Goal: Check status: Check status

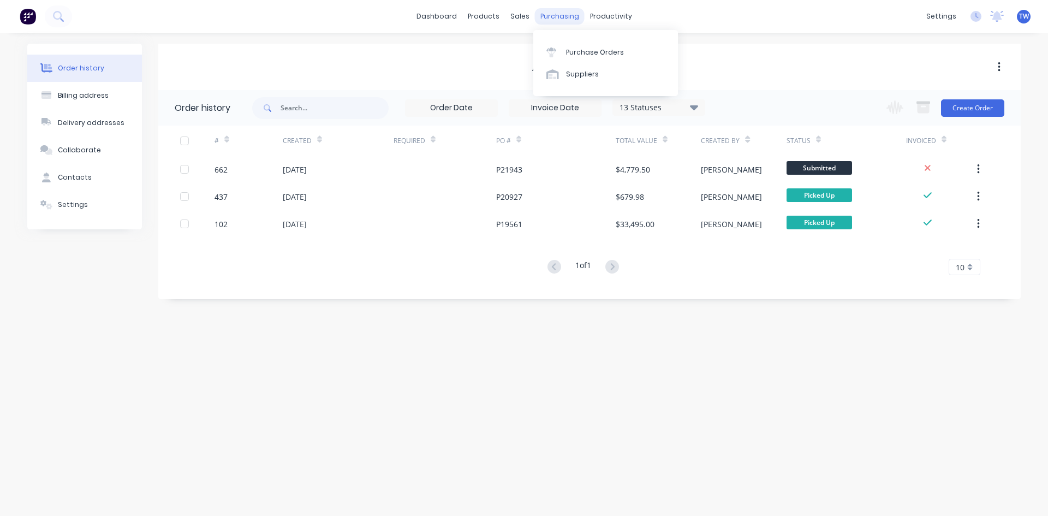
click at [568, 17] on div "purchasing" at bounding box center [560, 16] width 50 height 16
click at [549, 50] on div "Sales Orders" at bounding box center [560, 53] width 45 height 10
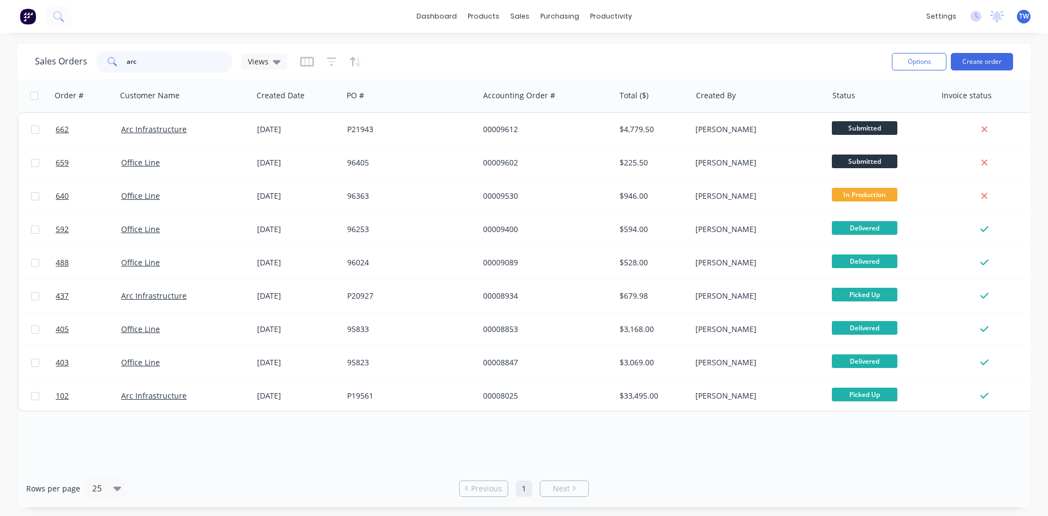
click at [221, 57] on input "arc" at bounding box center [180, 62] width 106 height 22
type input "a"
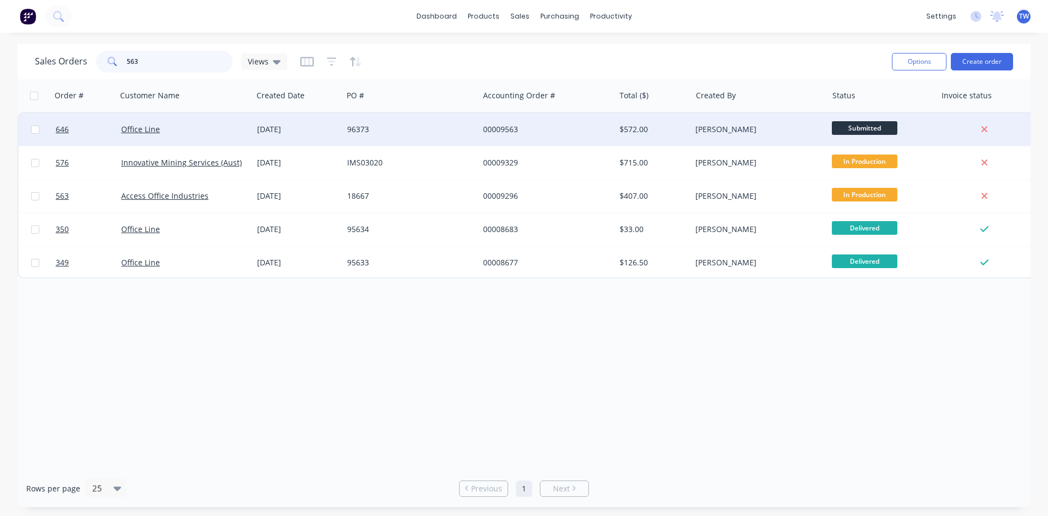
type input "563"
click at [671, 124] on div "$572.00" at bounding box center [652, 129] width 64 height 11
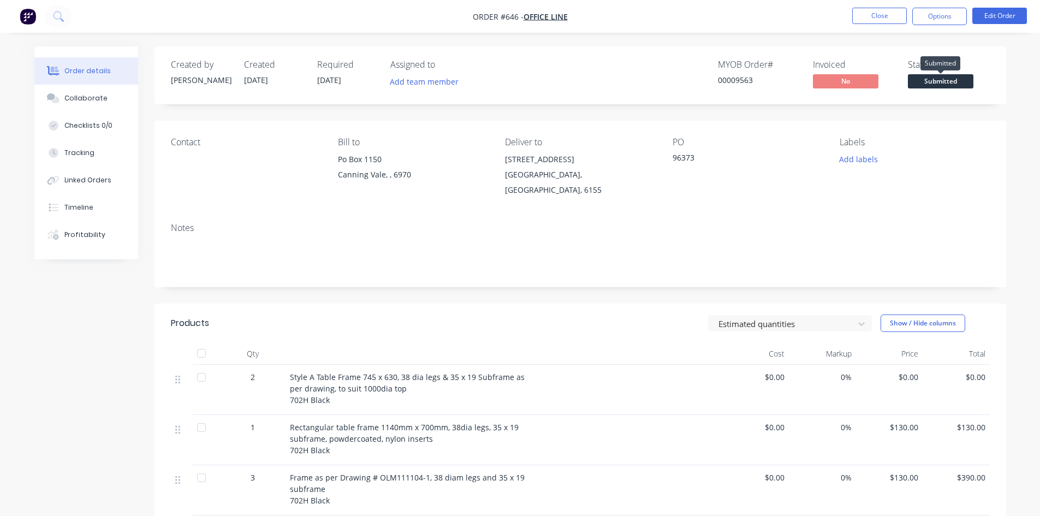
click at [946, 81] on span "Submitted" at bounding box center [941, 81] width 66 height 14
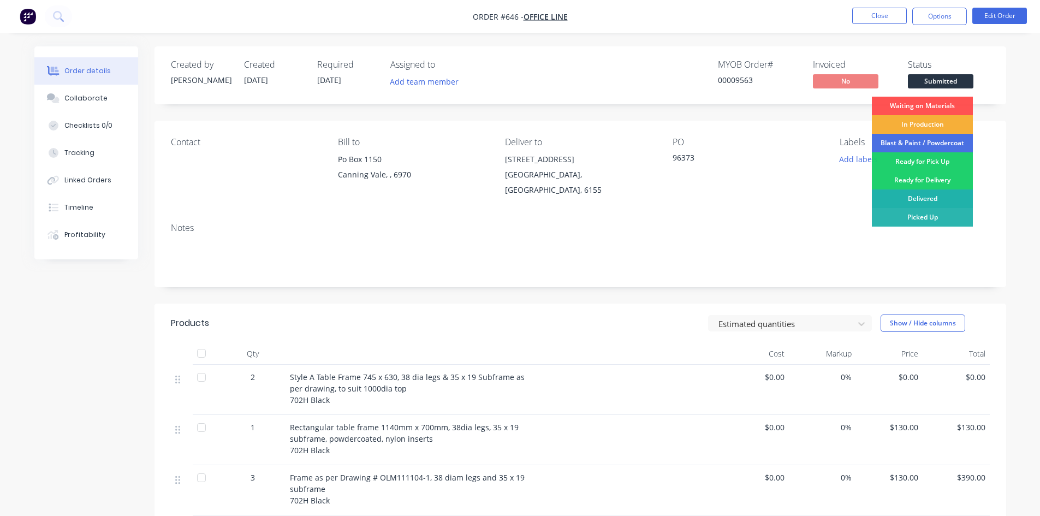
click at [933, 197] on div "Delivered" at bounding box center [922, 198] width 101 height 19
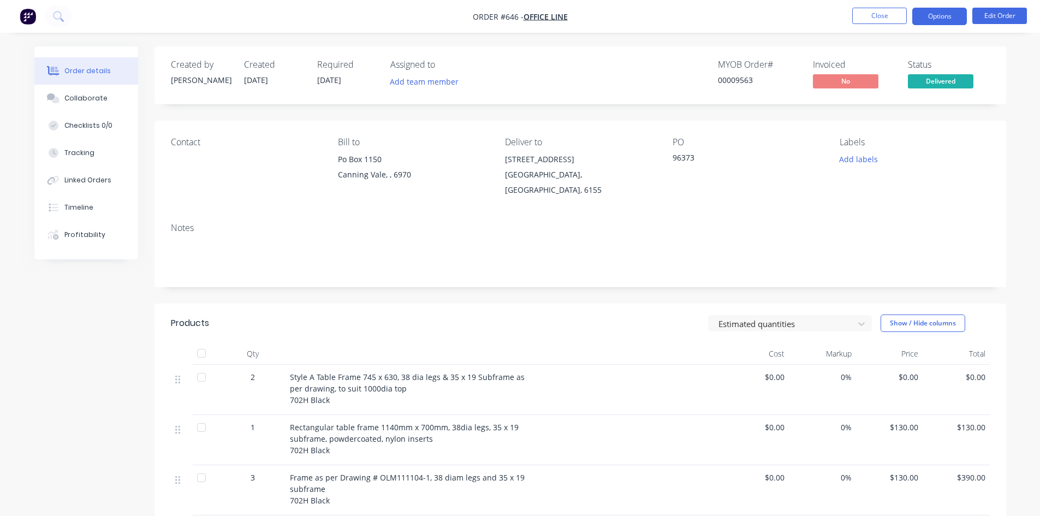
click at [929, 19] on button "Options" at bounding box center [939, 16] width 55 height 17
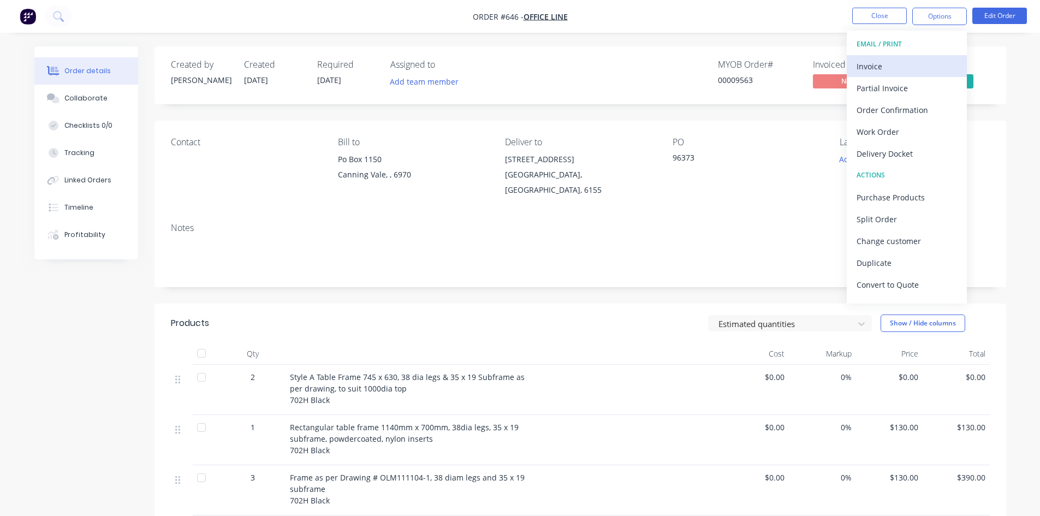
click at [869, 69] on div "Invoice" at bounding box center [907, 66] width 100 height 16
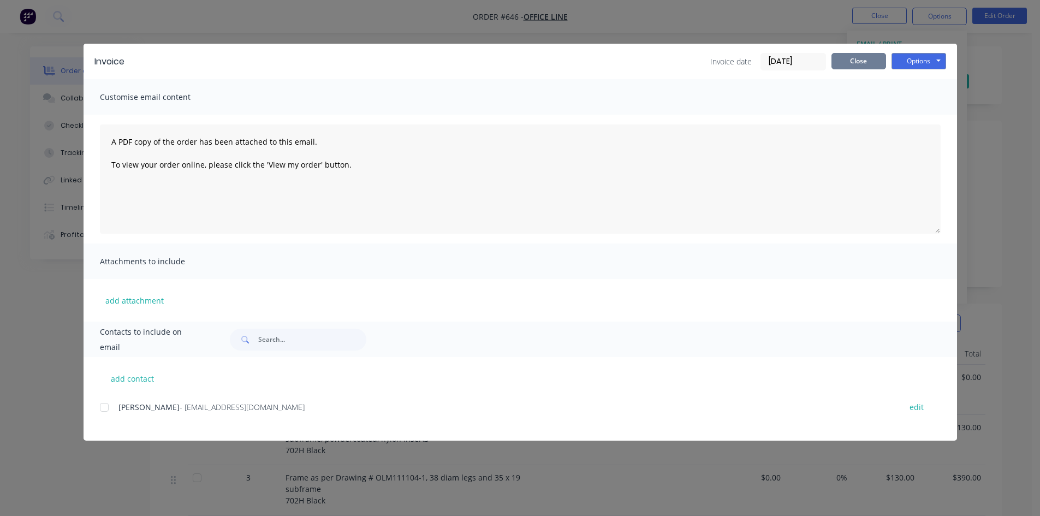
click at [850, 61] on button "Close" at bounding box center [859, 61] width 55 height 16
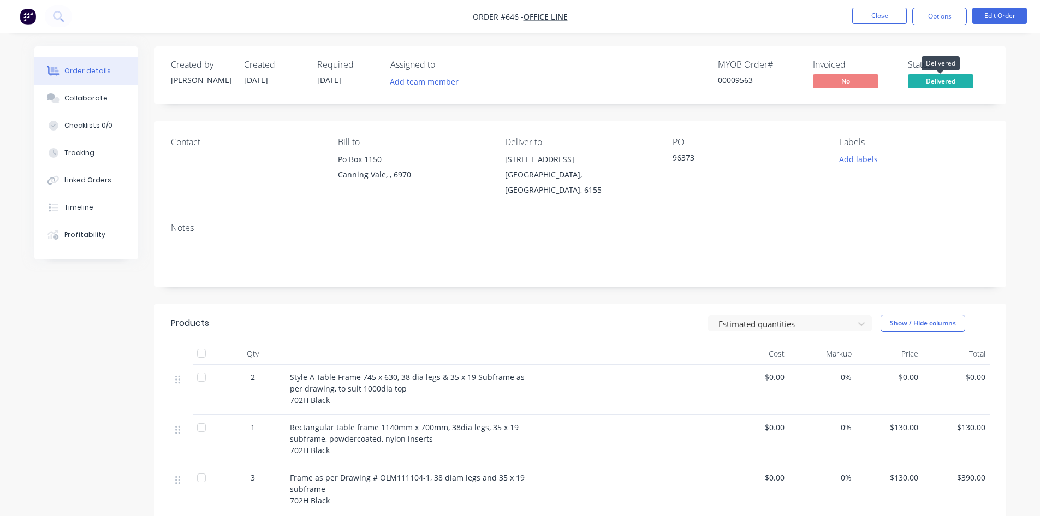
click at [945, 81] on span "Delivered" at bounding box center [941, 81] width 66 height 14
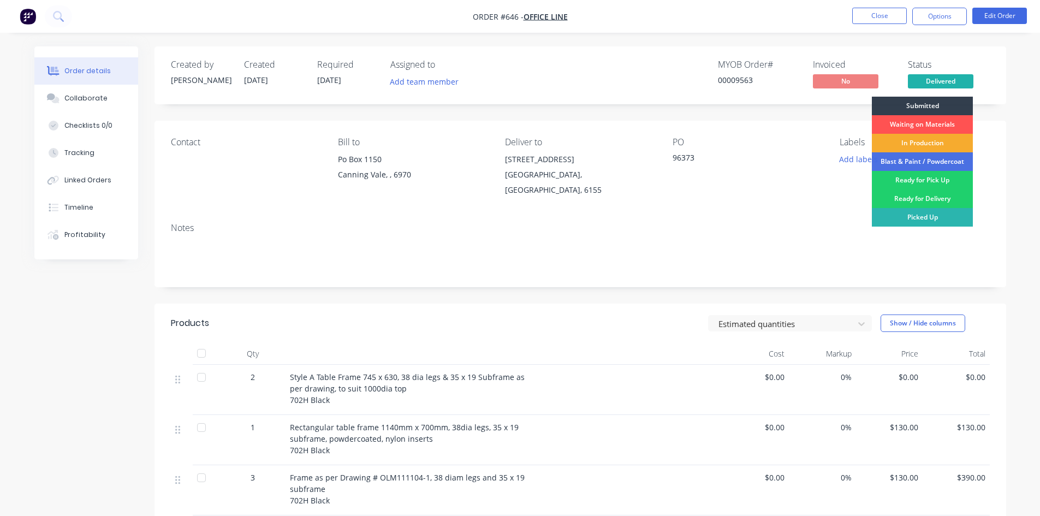
click at [921, 142] on div "In Production" at bounding box center [922, 143] width 101 height 19
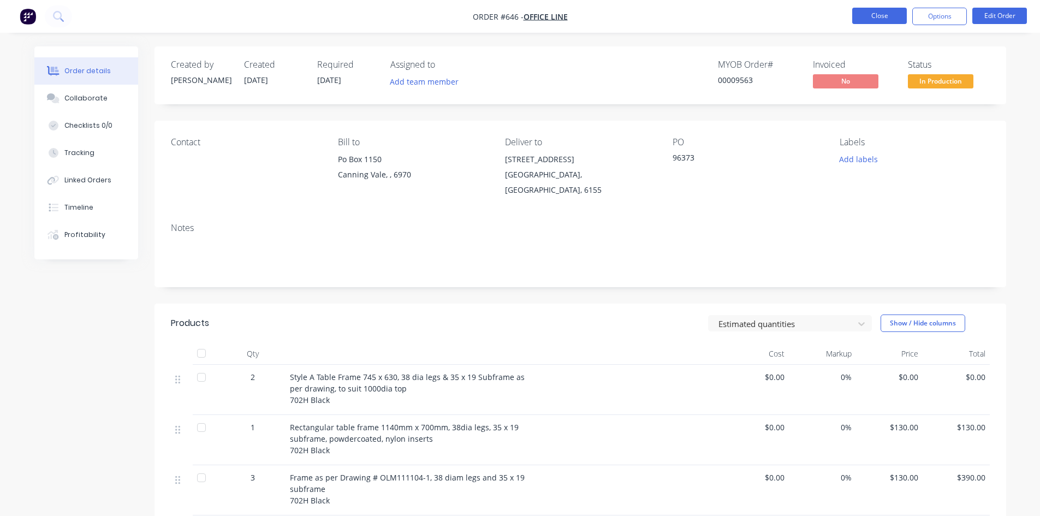
click at [874, 18] on button "Close" at bounding box center [879, 16] width 55 height 16
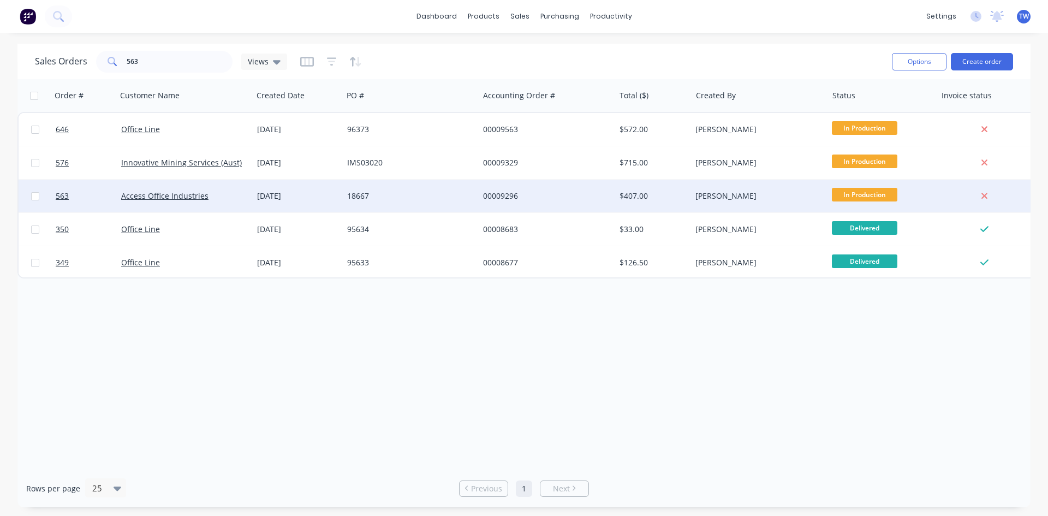
click at [190, 189] on div "Access Office Industries" at bounding box center [185, 196] width 136 height 33
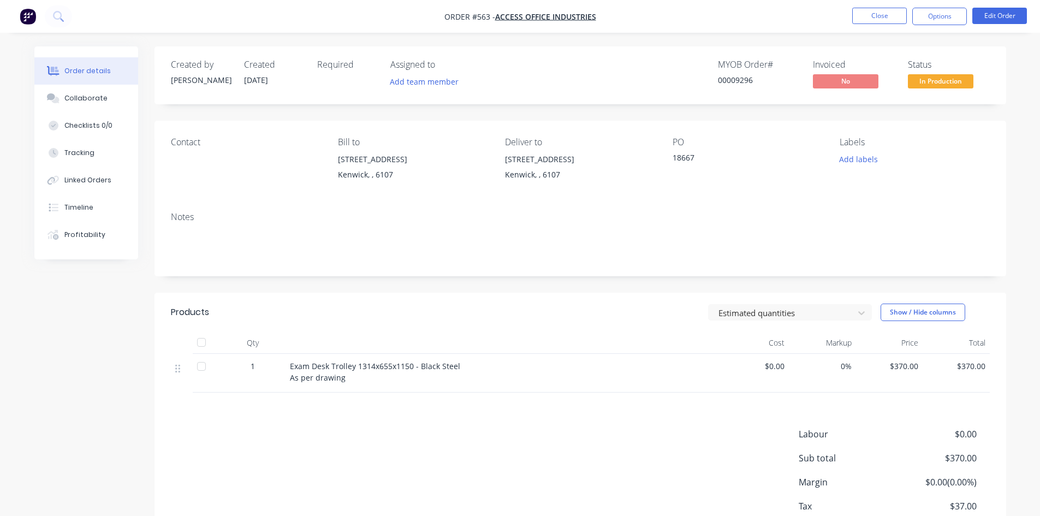
click at [936, 82] on span "In Production" at bounding box center [941, 81] width 66 height 14
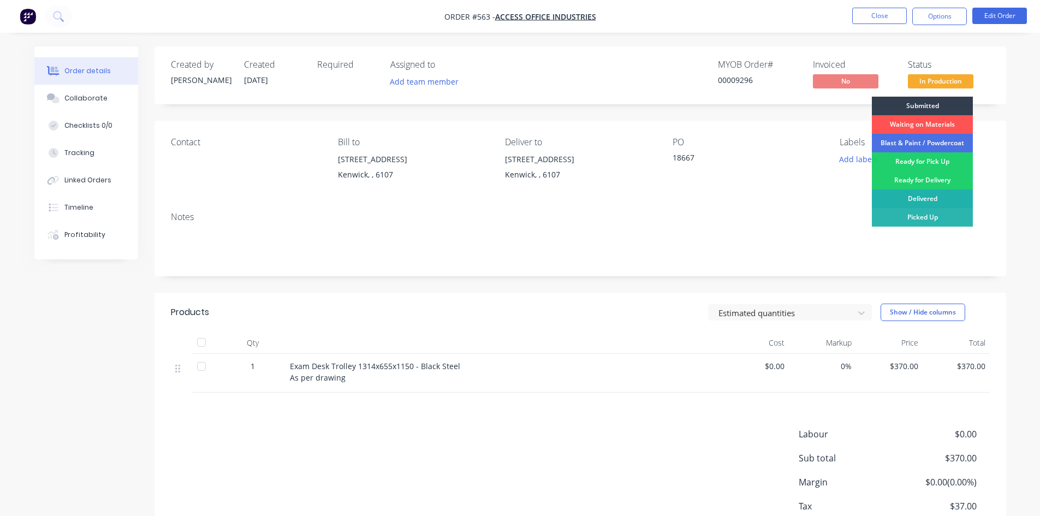
click at [924, 199] on div "Delivered" at bounding box center [922, 198] width 101 height 19
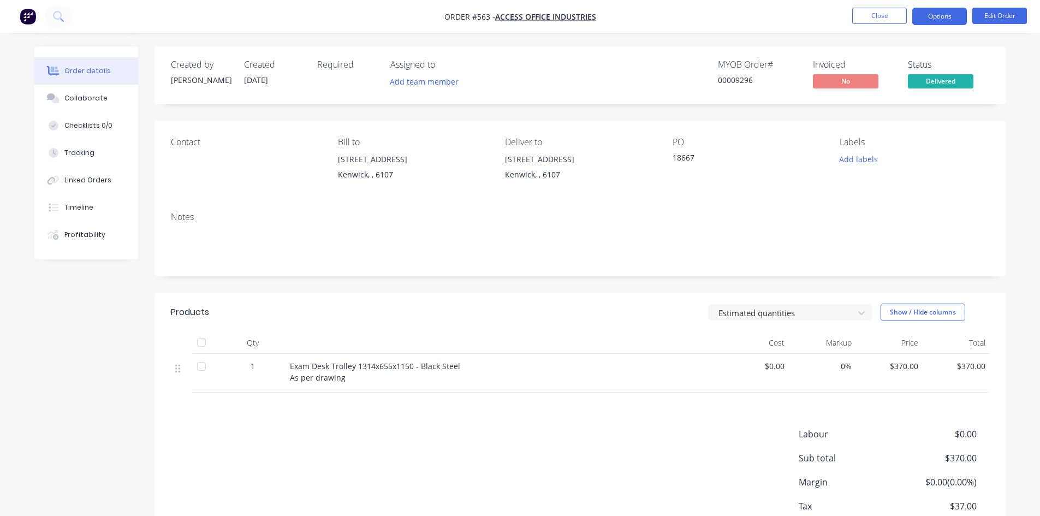
click at [936, 14] on button "Options" at bounding box center [939, 16] width 55 height 17
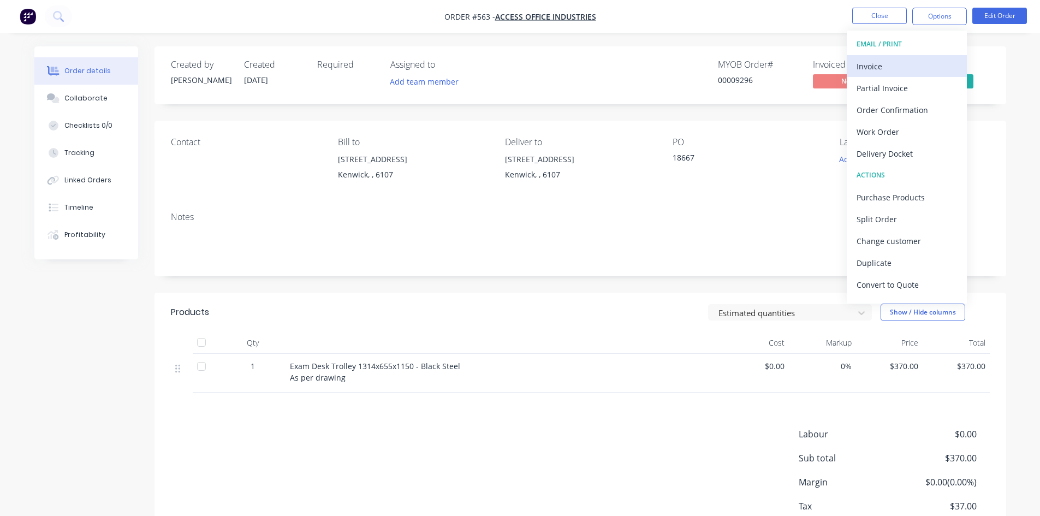
click at [874, 67] on div "Invoice" at bounding box center [907, 66] width 100 height 16
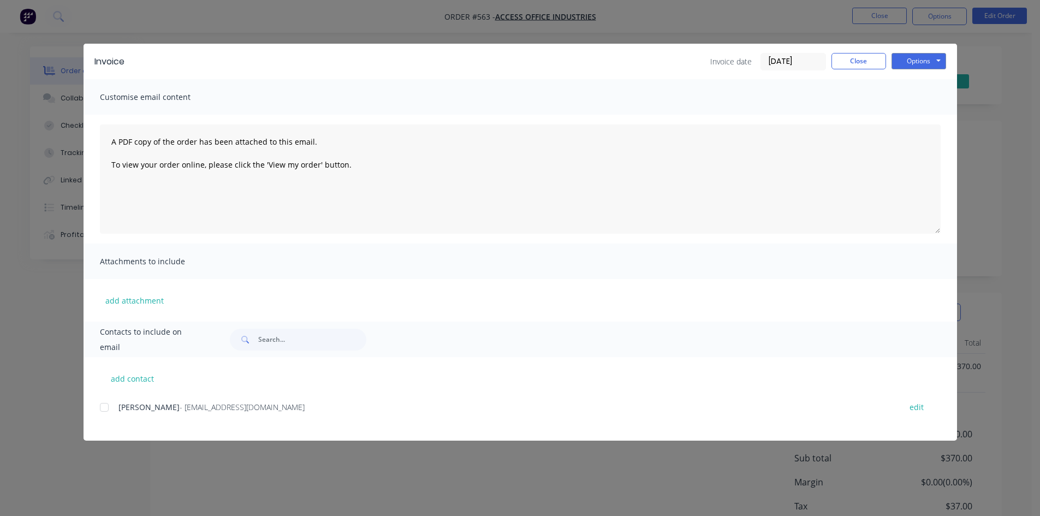
click at [104, 409] on div at bounding box center [104, 407] width 22 height 22
click at [918, 57] on button "Options" at bounding box center [919, 61] width 55 height 16
click at [911, 117] on button "Email" at bounding box center [927, 117] width 70 height 18
click at [858, 63] on button "Close" at bounding box center [859, 61] width 55 height 16
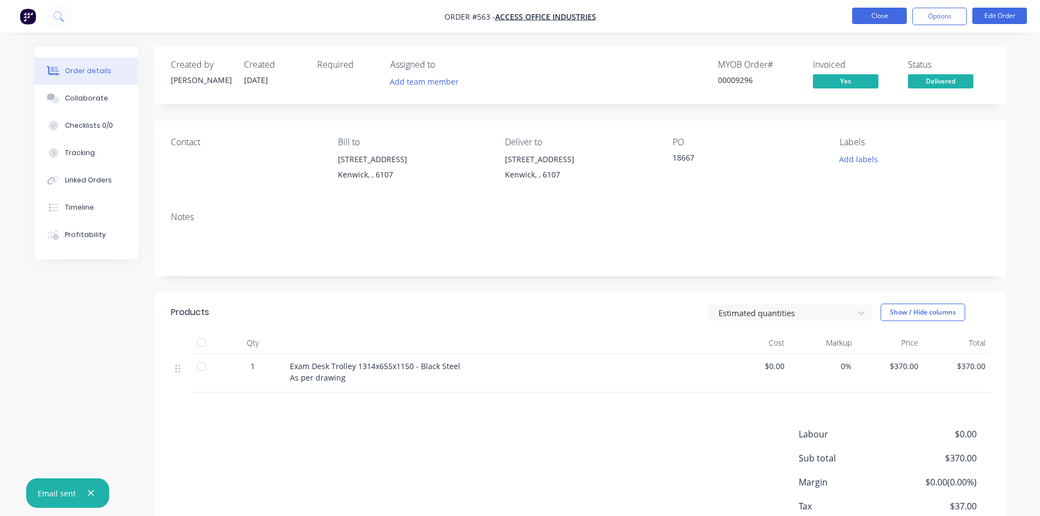
click at [874, 17] on button "Close" at bounding box center [879, 16] width 55 height 16
